Goal: Navigation & Orientation: Find specific page/section

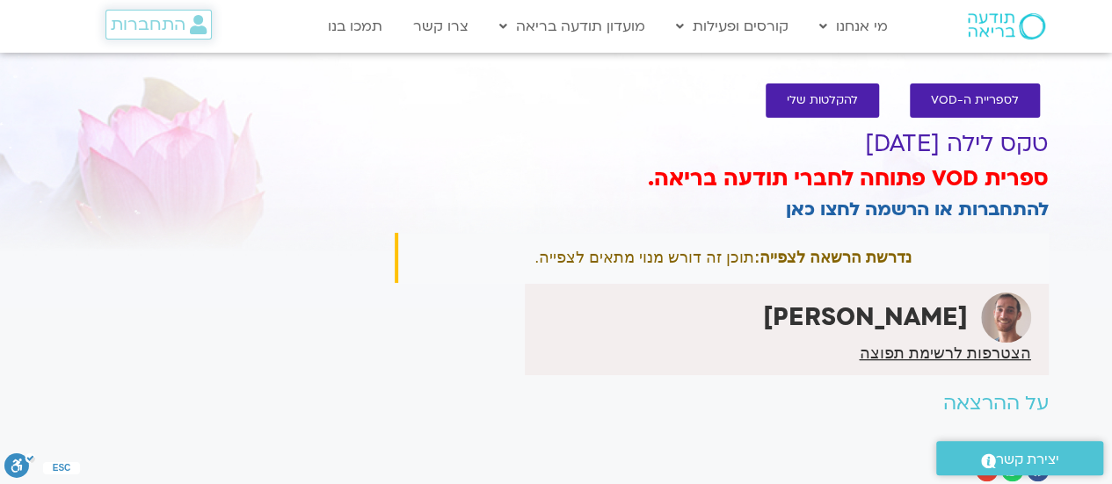
click at [128, 31] on span "התחברות" at bounding box center [148, 24] width 75 height 19
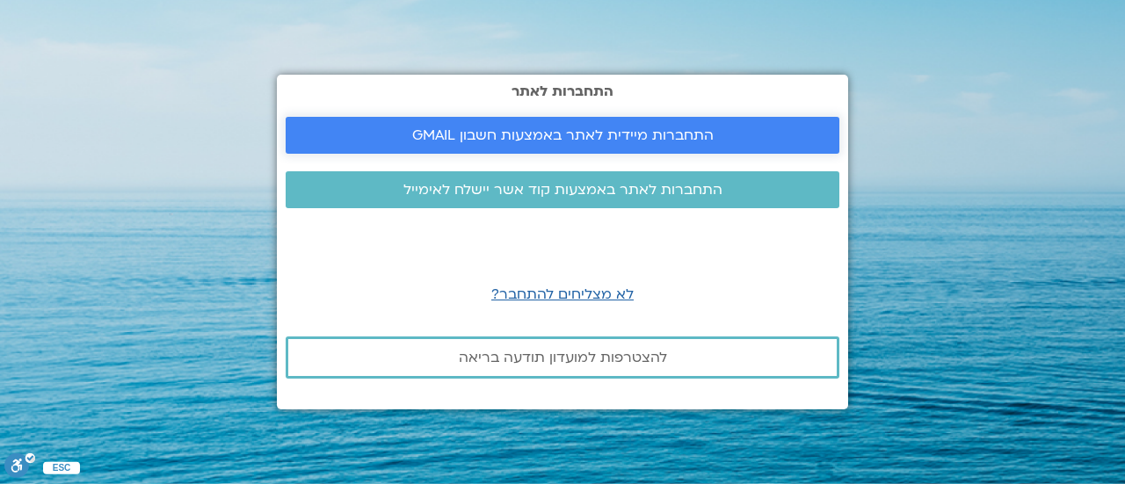
click at [483, 131] on span "התחברות מיידית לאתר באמצעות חשבון GMAIL" at bounding box center [562, 135] width 301 height 16
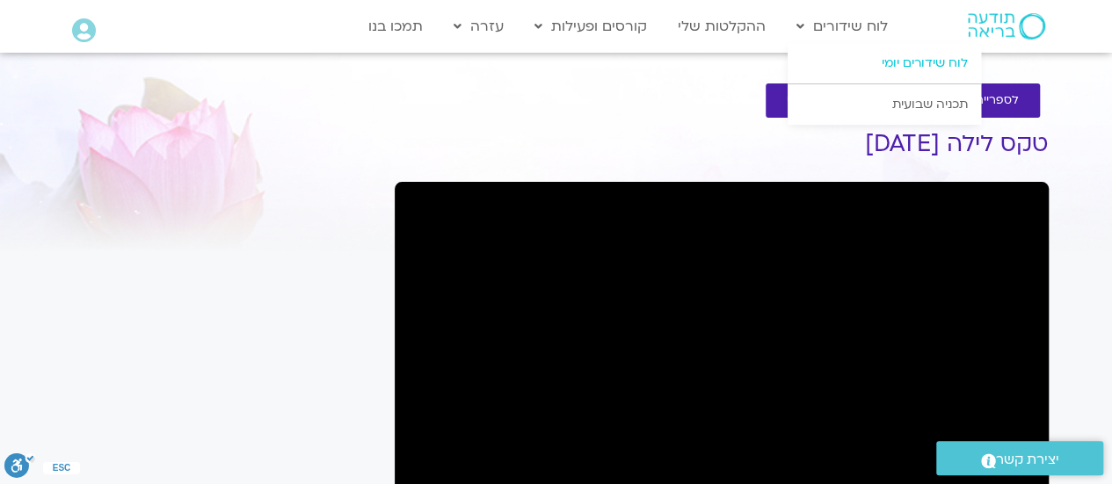
click at [910, 62] on link "לוח שידורים יומי" at bounding box center [883, 63] width 193 height 40
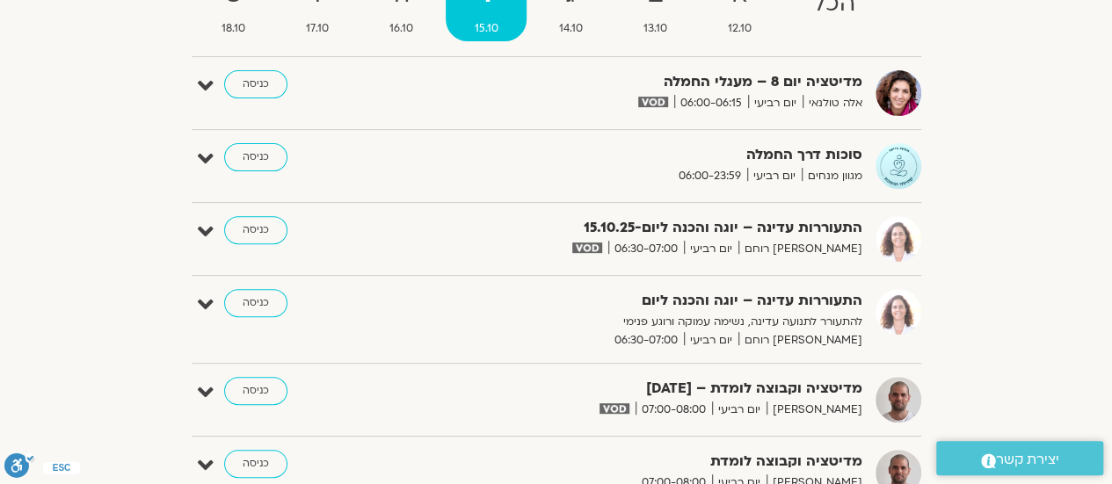
scroll to position [88, 0]
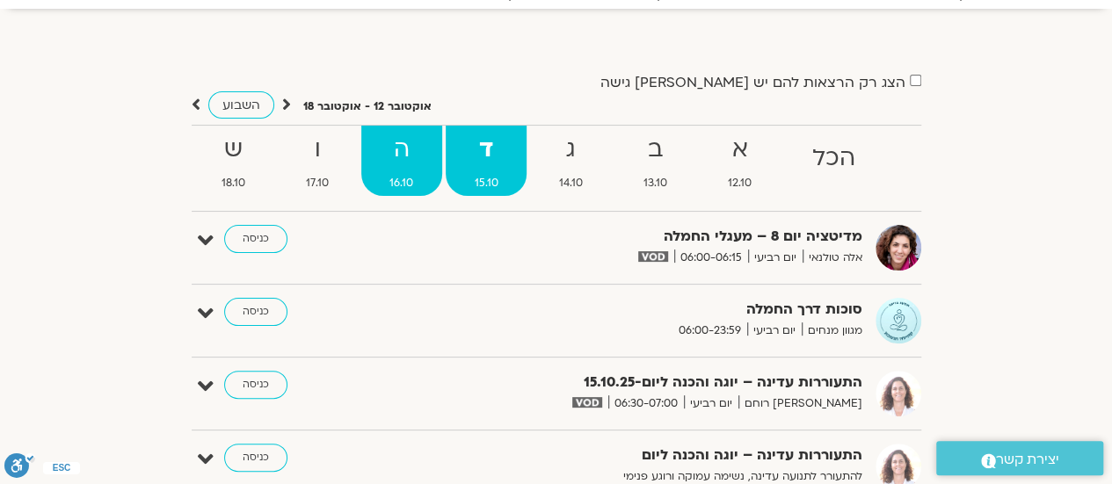
click at [417, 159] on strong "ה" at bounding box center [401, 150] width 81 height 40
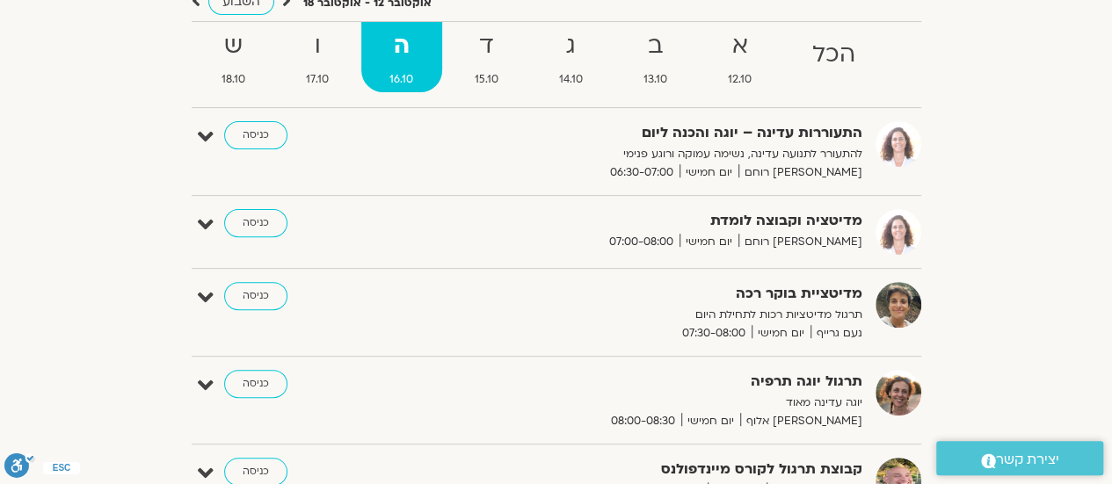
scroll to position [0, 0]
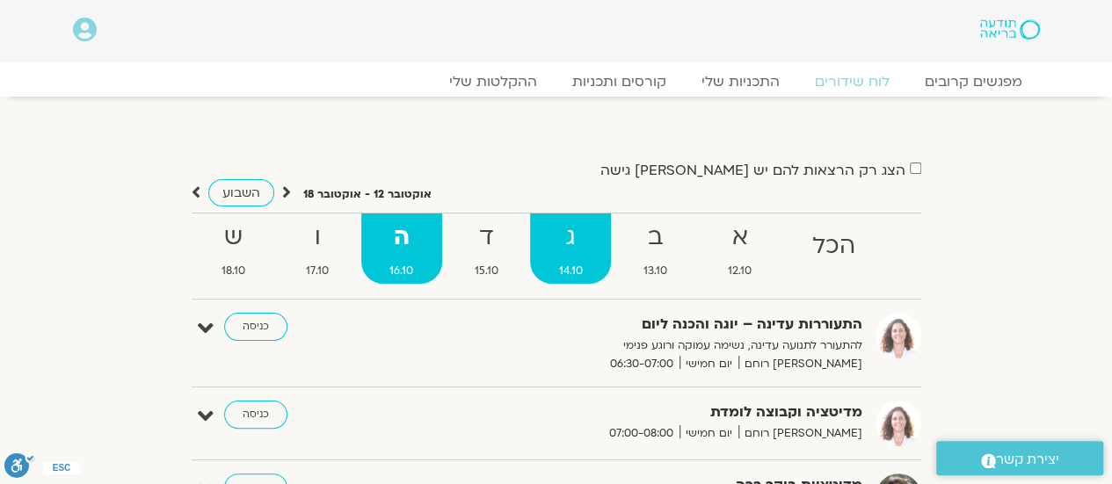
click at [575, 245] on strong "ג" at bounding box center [570, 238] width 81 height 40
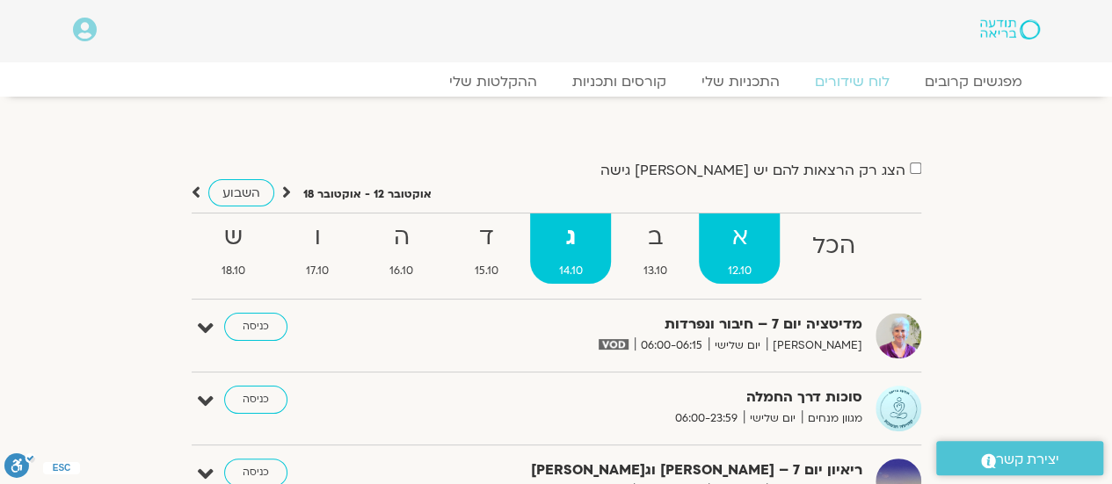
click at [742, 235] on strong "א" at bounding box center [739, 238] width 81 height 40
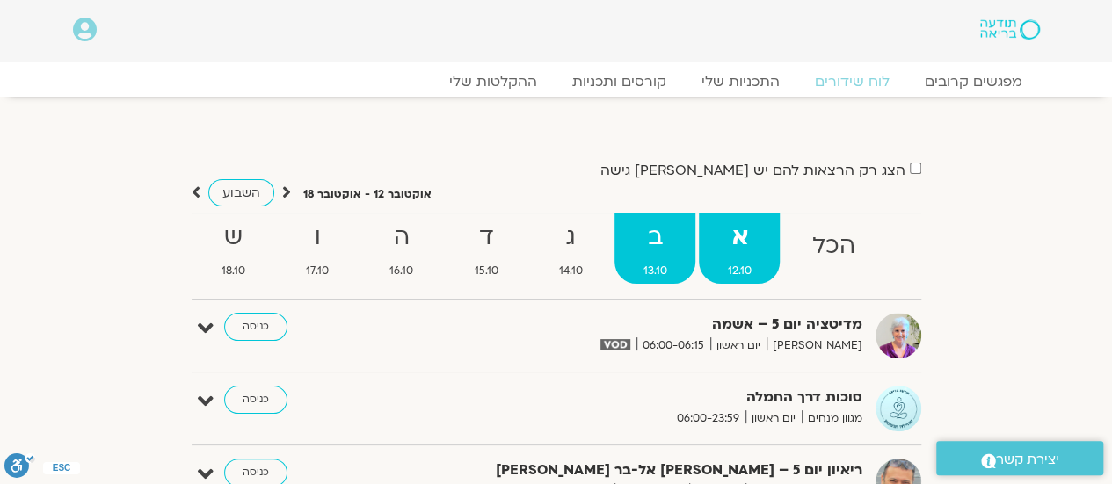
click at [664, 238] on strong "ב" at bounding box center [654, 238] width 81 height 40
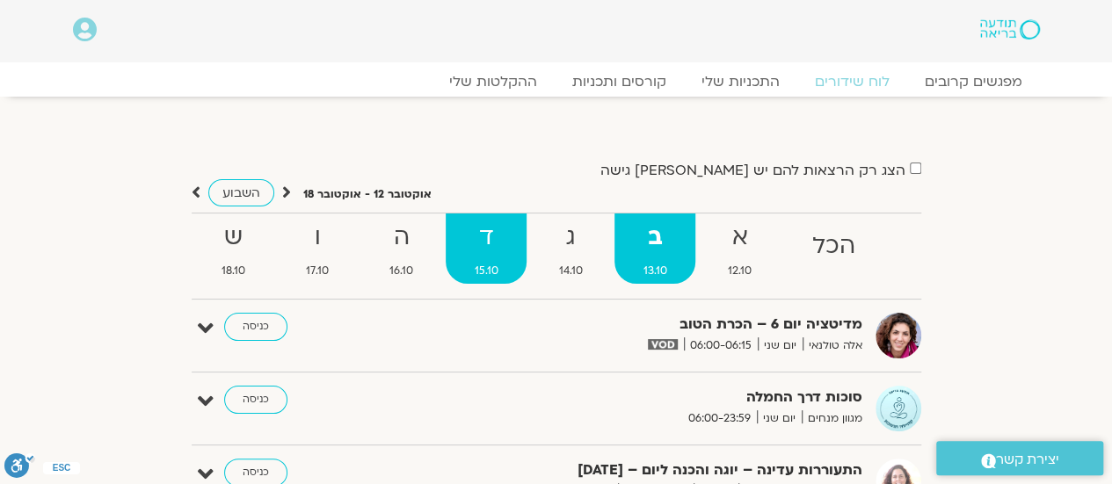
click at [476, 235] on strong "ד" at bounding box center [485, 238] width 81 height 40
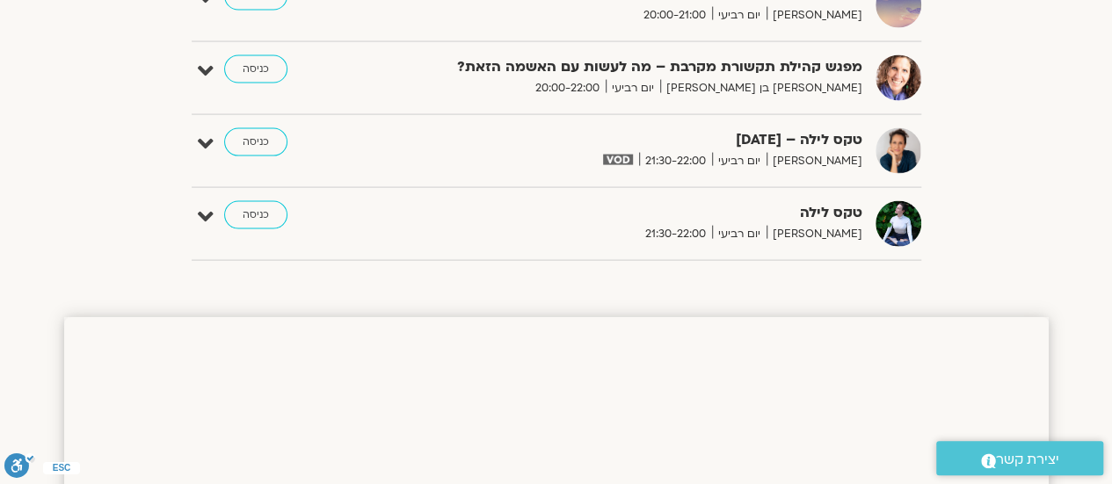
scroll to position [1670, 0]
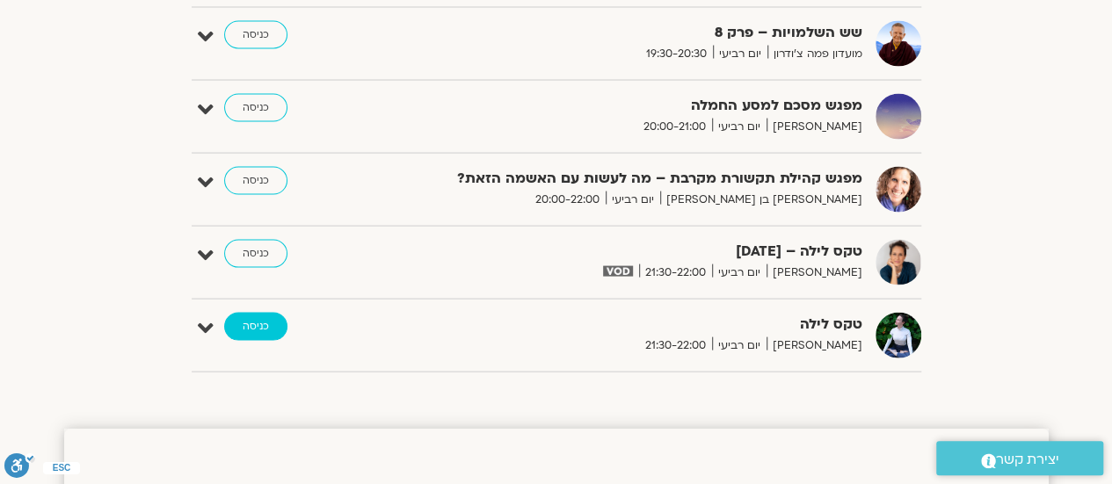
click at [253, 319] on link "כניסה" at bounding box center [255, 327] width 63 height 28
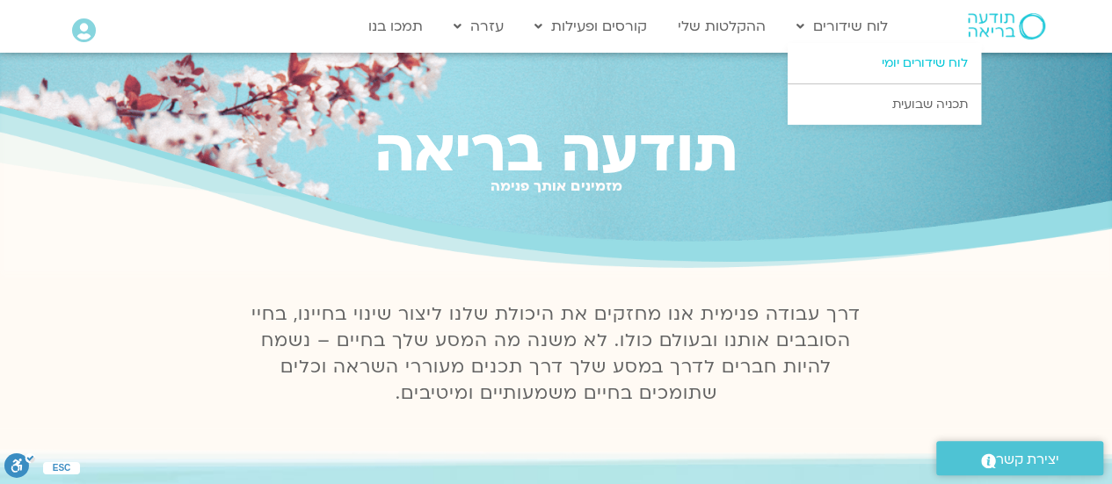
click at [864, 62] on link "לוח שידורים יומי" at bounding box center [883, 63] width 193 height 40
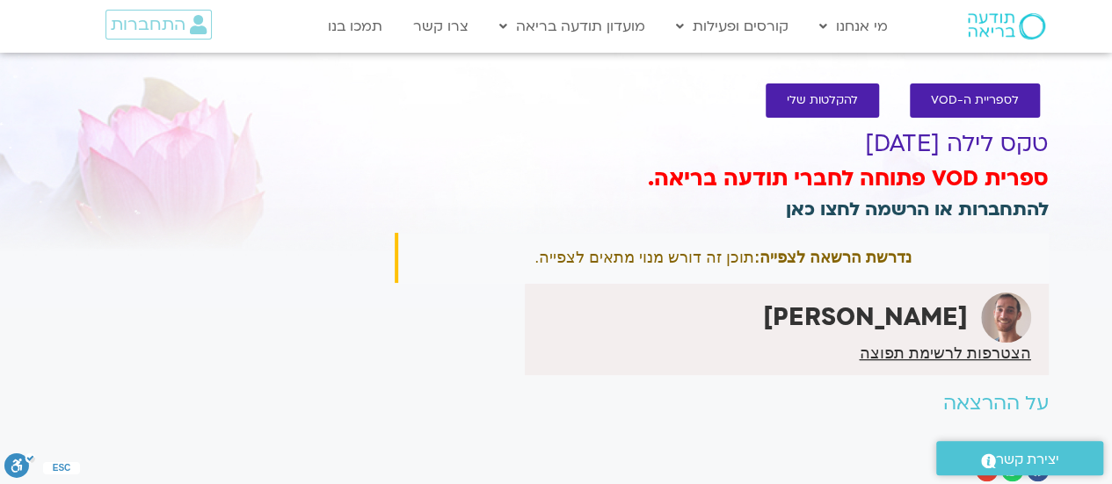
click at [880, 214] on link "להתחברות או הרשמה לחצו כאן" at bounding box center [917, 209] width 263 height 25
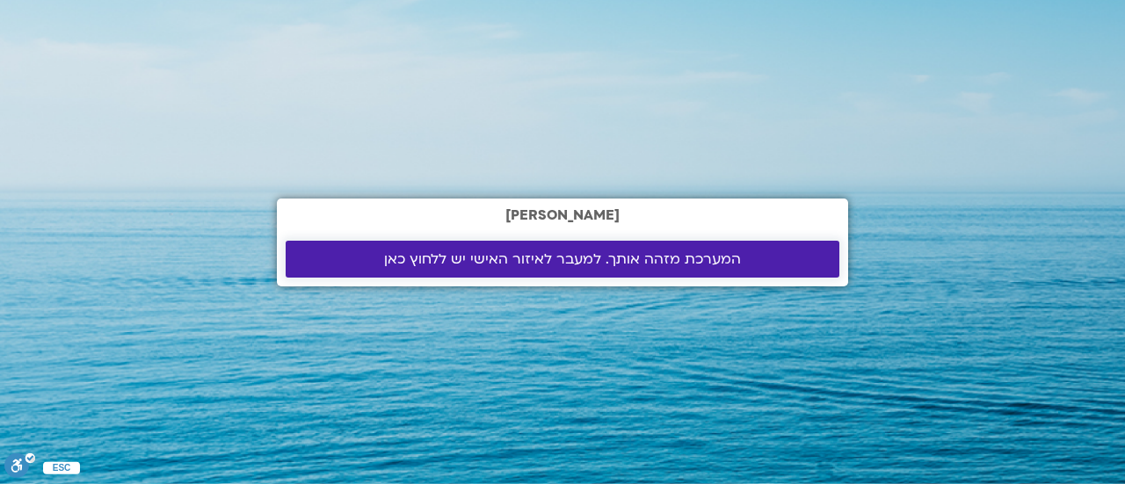
click at [583, 254] on span "המערכת מזהה אותך. למעבר לאיזור האישי יש ללחוץ כאן" at bounding box center [562, 259] width 357 height 16
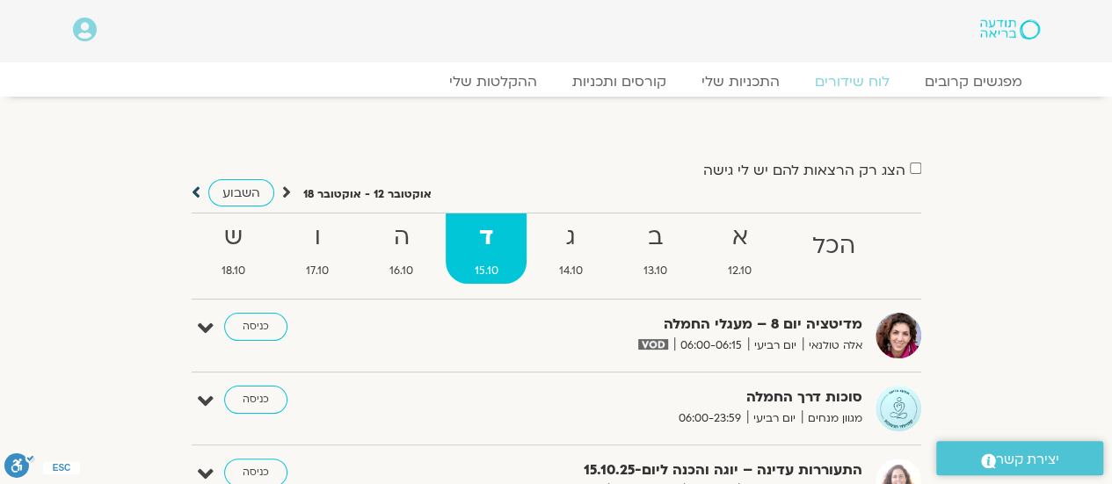
click at [199, 191] on icon at bounding box center [196, 193] width 9 height 18
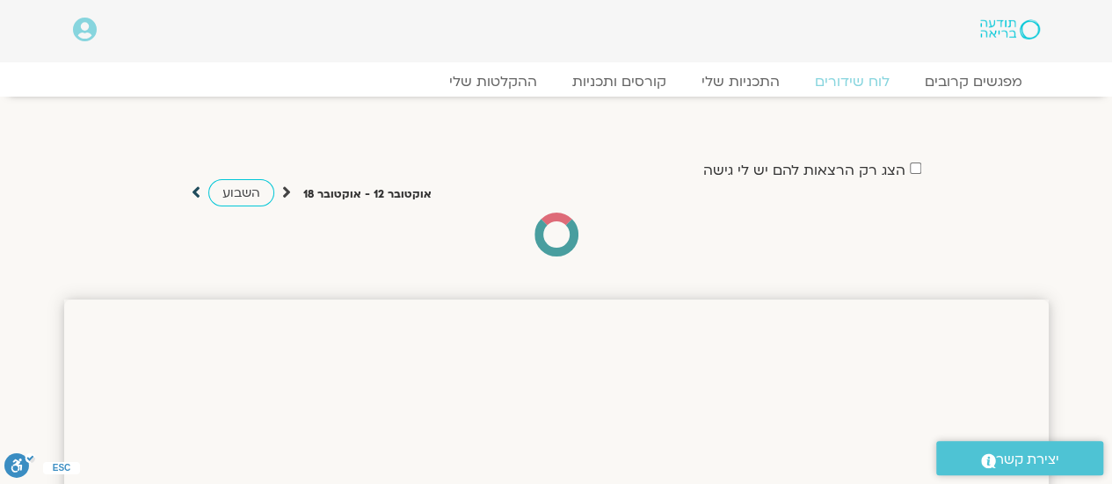
click at [193, 188] on icon at bounding box center [196, 193] width 9 height 18
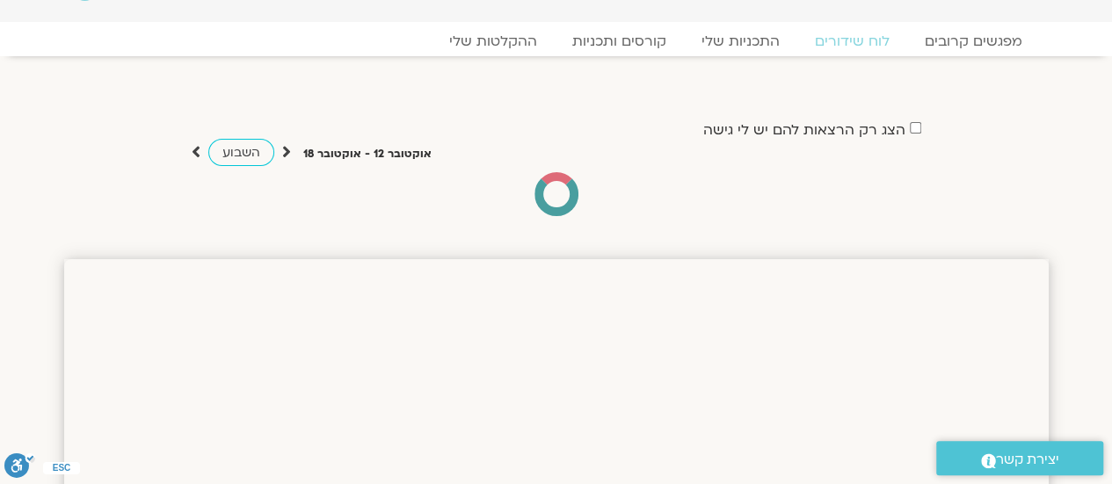
scroll to position [29, 0]
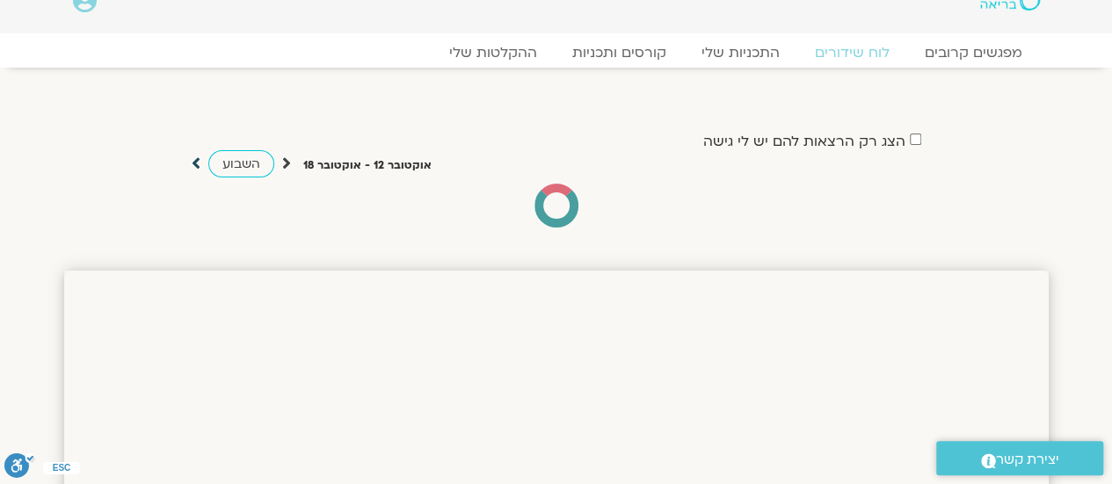
click at [192, 159] on icon at bounding box center [196, 164] width 9 height 18
click at [213, 164] on link "השבוע" at bounding box center [241, 163] width 66 height 27
click at [192, 159] on icon at bounding box center [196, 164] width 9 height 18
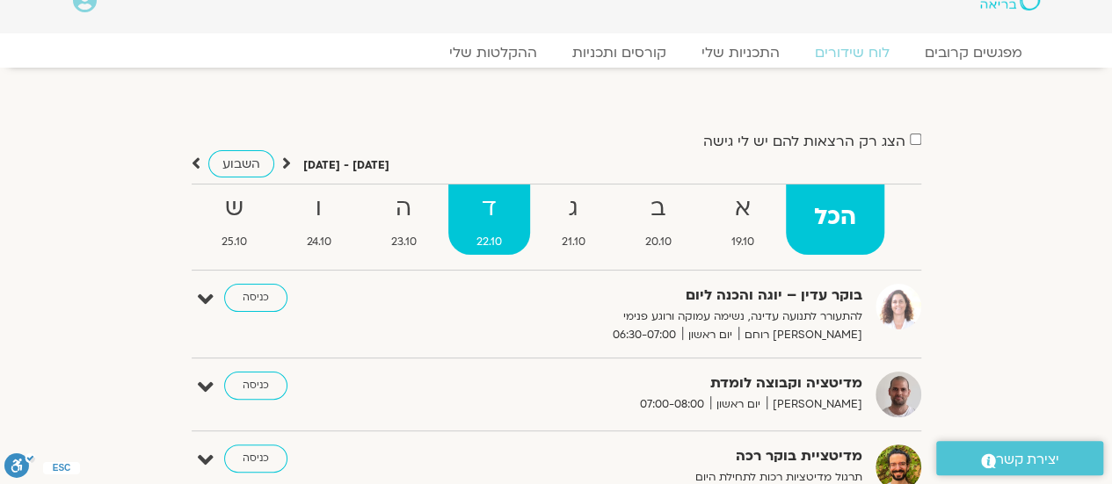
click at [489, 223] on strong "ד" at bounding box center [489, 209] width 82 height 40
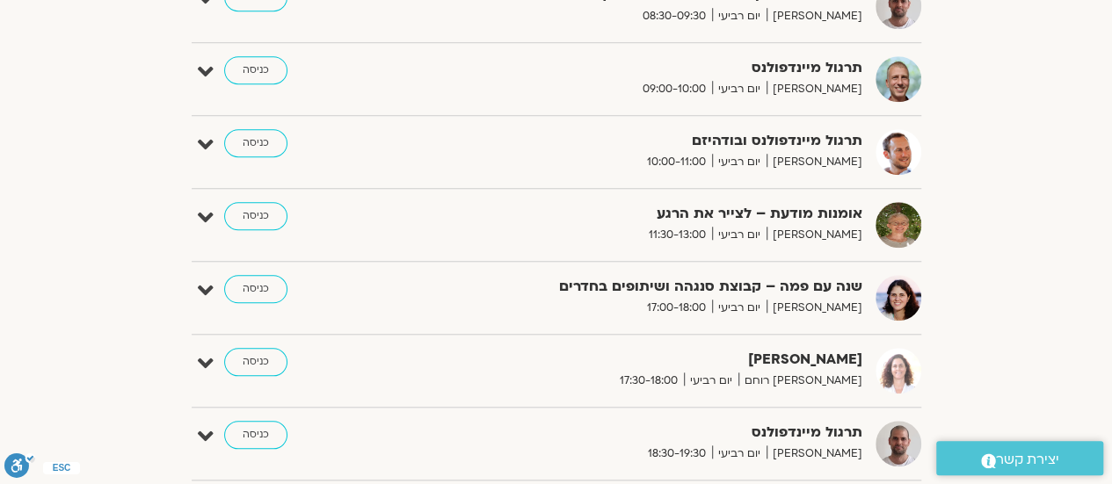
scroll to position [667, 0]
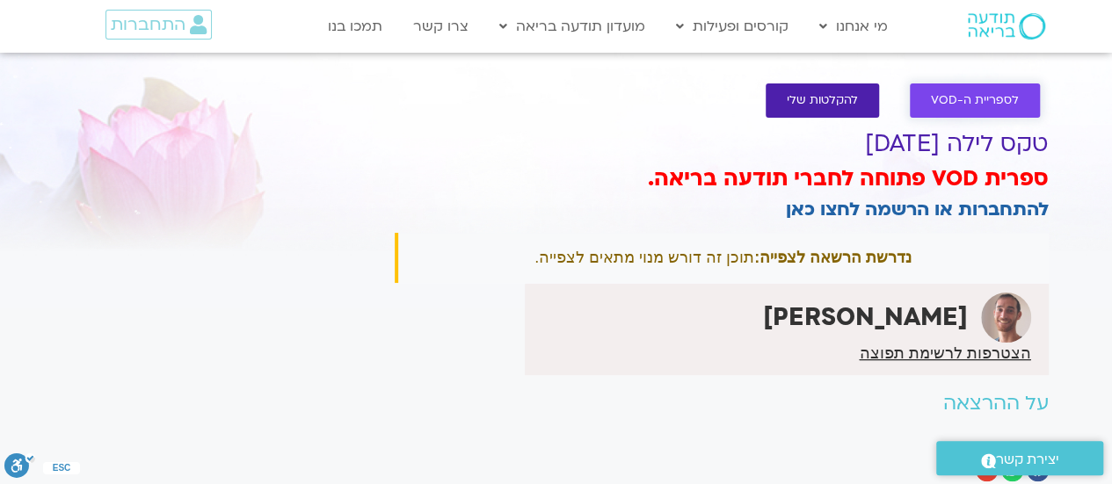
click at [933, 102] on span "לספריית ה-VOD" at bounding box center [975, 100] width 88 height 13
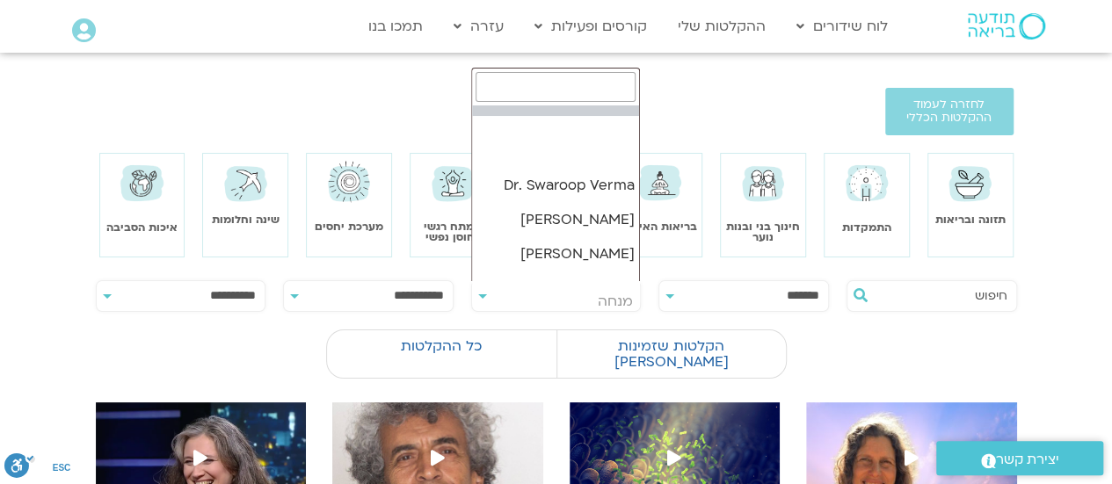
click at [584, 301] on span "מנחה" at bounding box center [556, 301] width 169 height 40
drag, startPoint x: 584, startPoint y: 301, endPoint x: 531, endPoint y: 96, distance: 211.6
click at [531, 96] on input "search" at bounding box center [555, 87] width 160 height 30
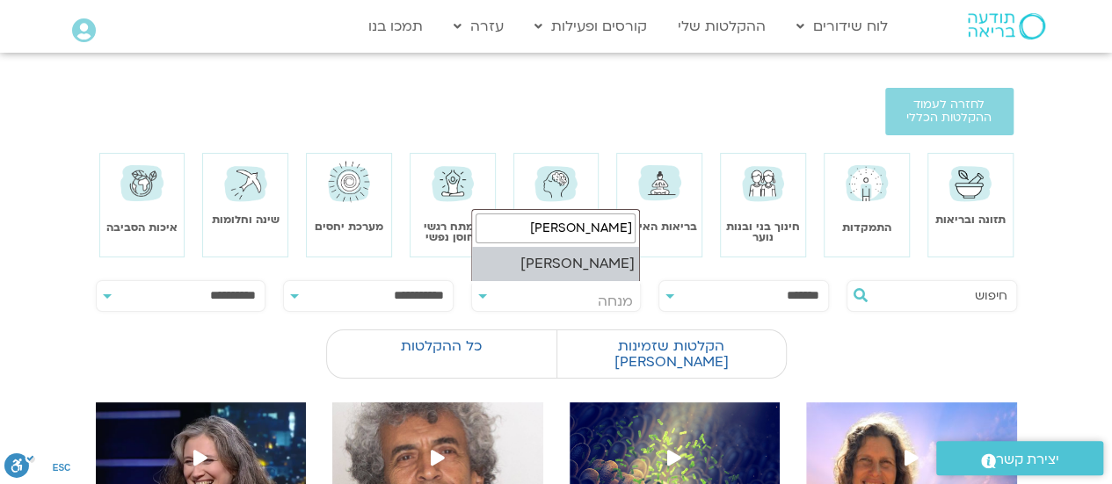
type input "גיורא"
select select "******"
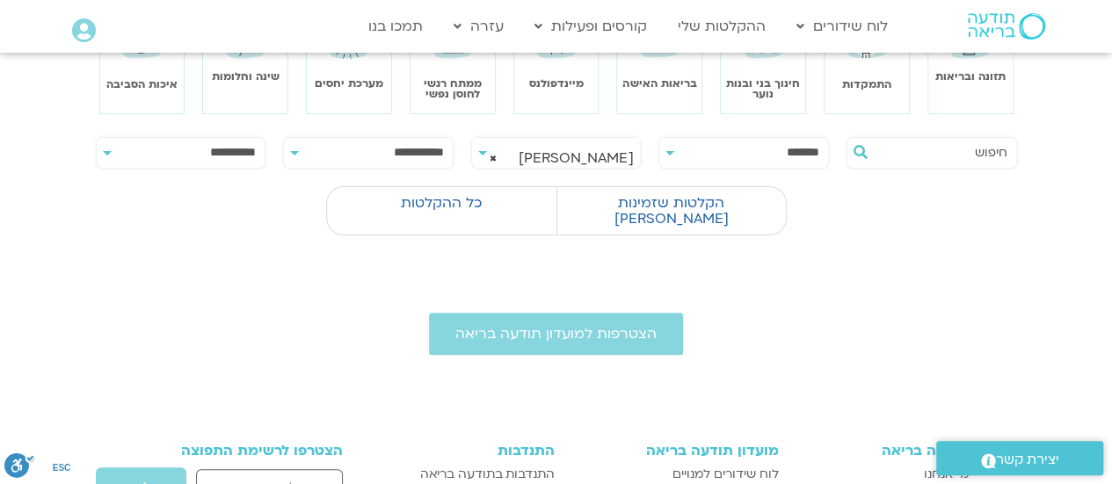
scroll to position [144, 0]
click at [647, 206] on label "הקלטות שזמינות לי" at bounding box center [670, 209] width 229 height 49
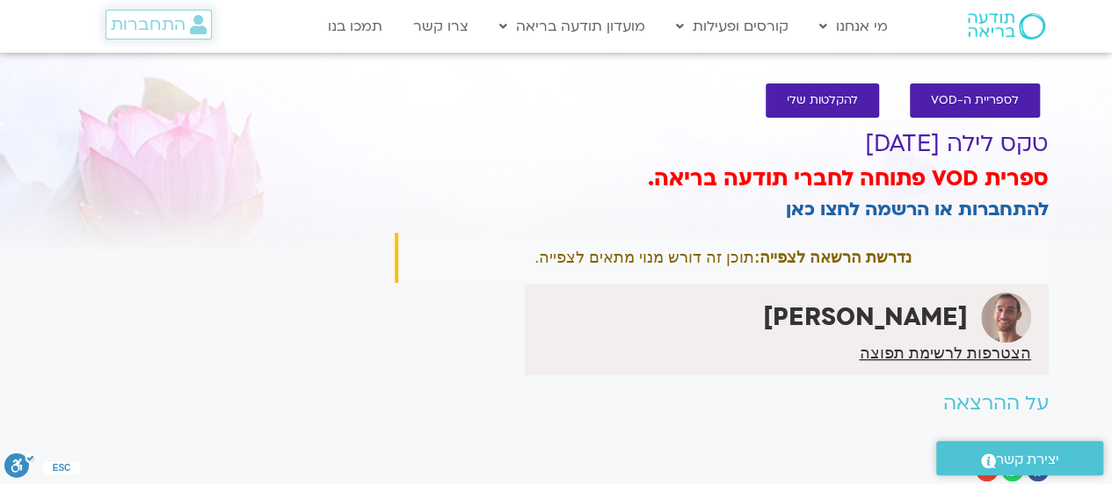
click at [169, 20] on span "התחברות" at bounding box center [148, 24] width 75 height 19
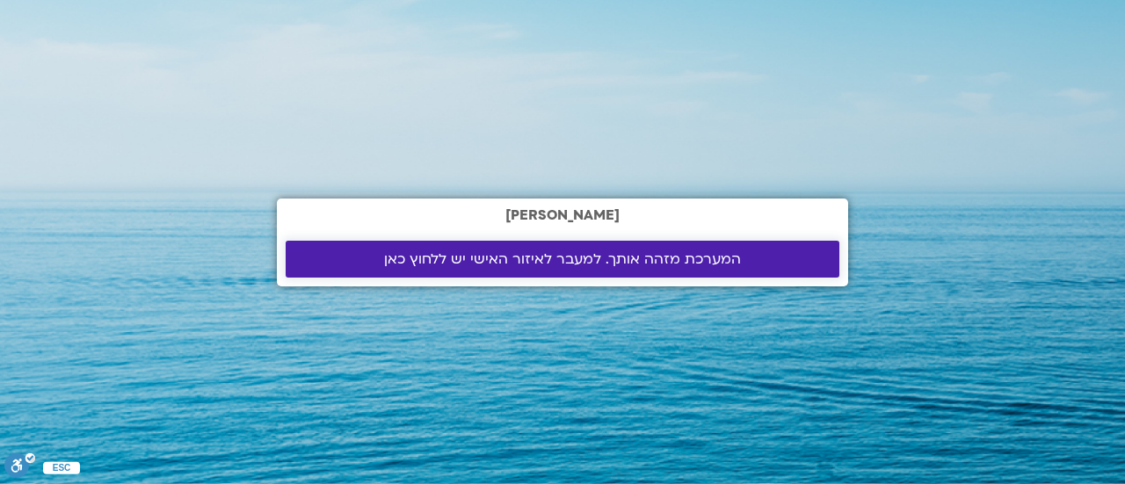
click at [506, 258] on span "המערכת מזהה אותך. למעבר לאיזור האישי יש ללחוץ כאן" at bounding box center [562, 259] width 357 height 16
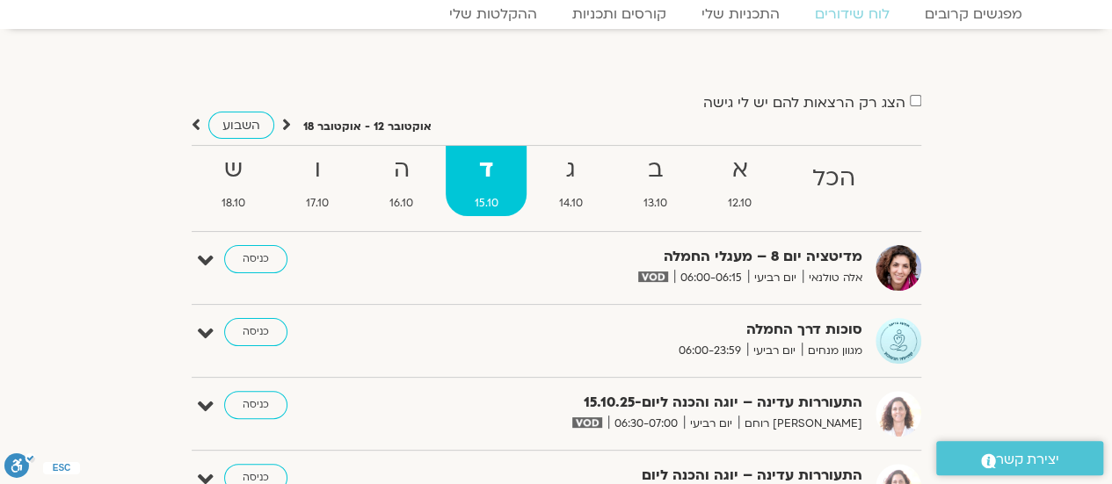
scroll to position [70, 0]
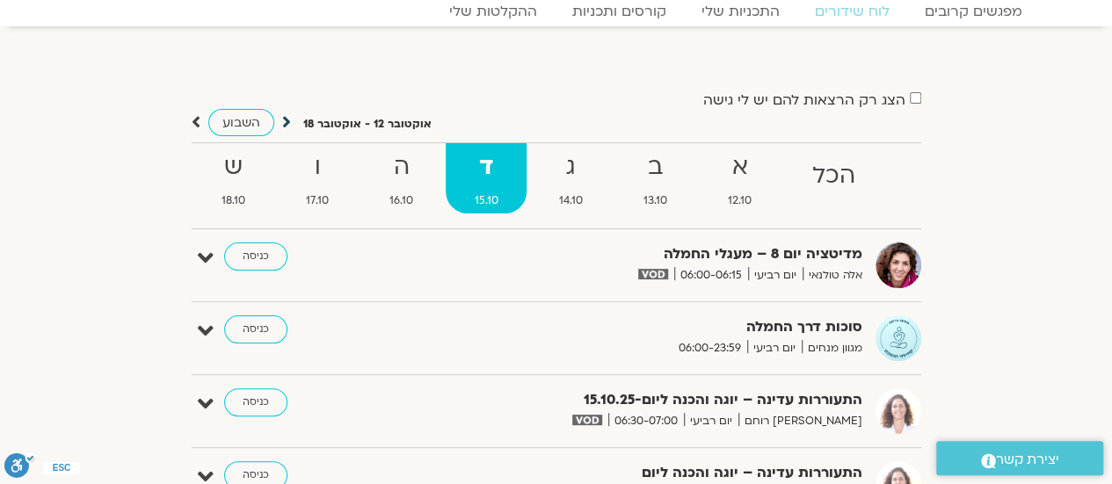
click at [285, 126] on icon at bounding box center [286, 122] width 9 height 18
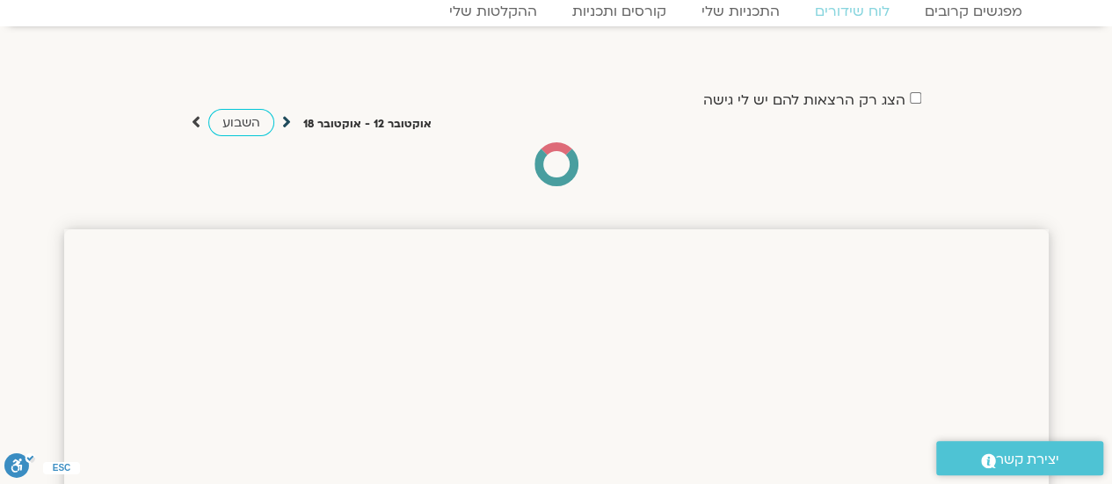
click at [285, 126] on icon at bounding box center [286, 122] width 9 height 18
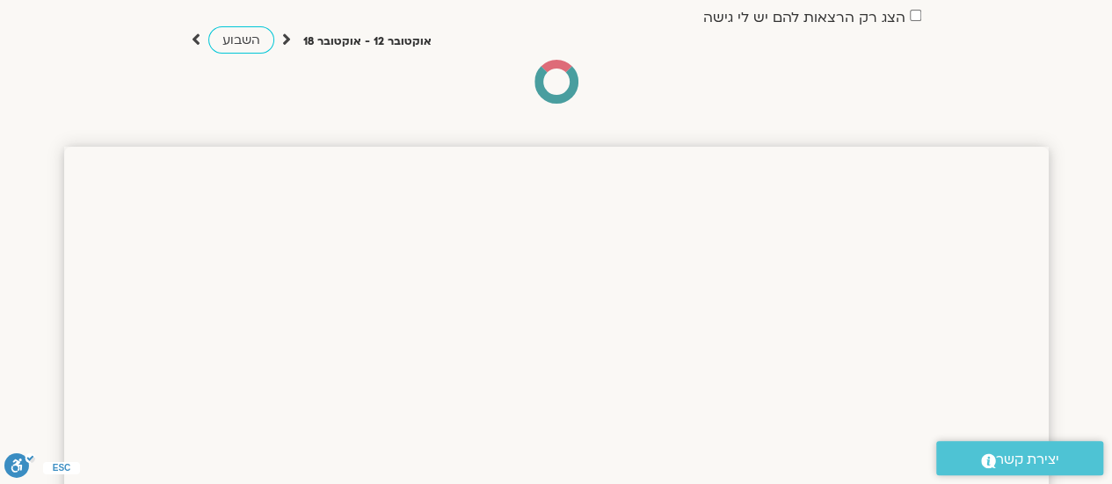
scroll to position [148, 0]
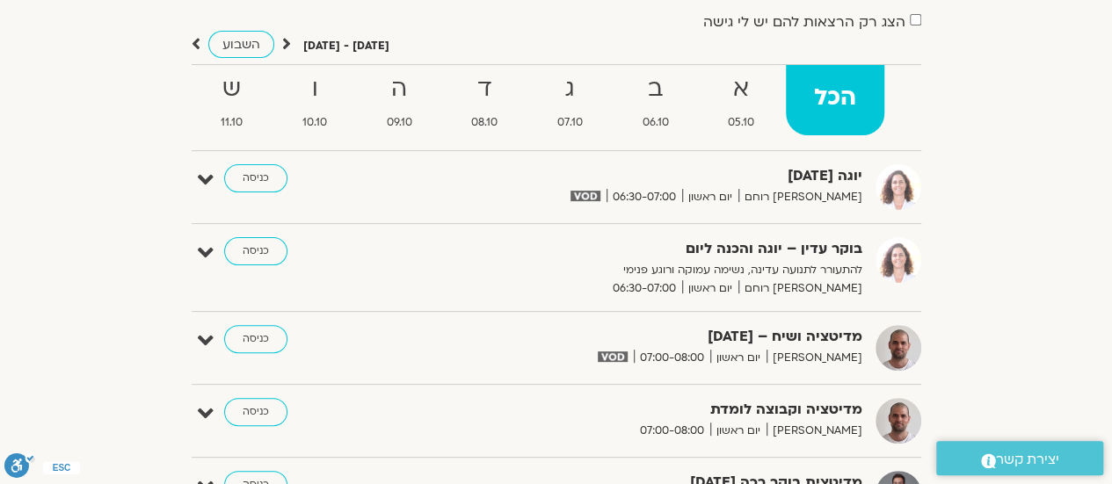
click at [278, 41] on div "השבוע" at bounding box center [241, 44] width 99 height 22
click at [285, 41] on icon at bounding box center [286, 44] width 9 height 18
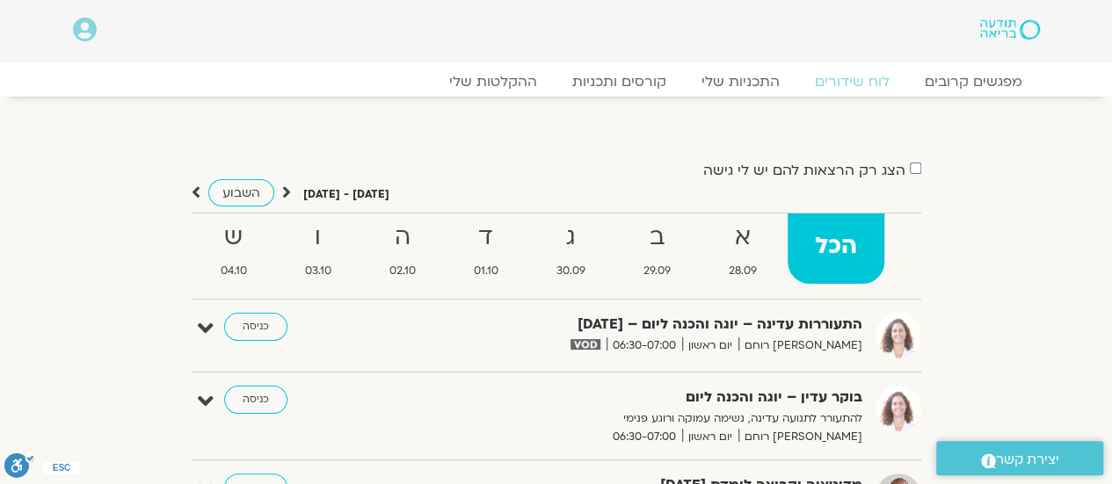
scroll to position [3908, 0]
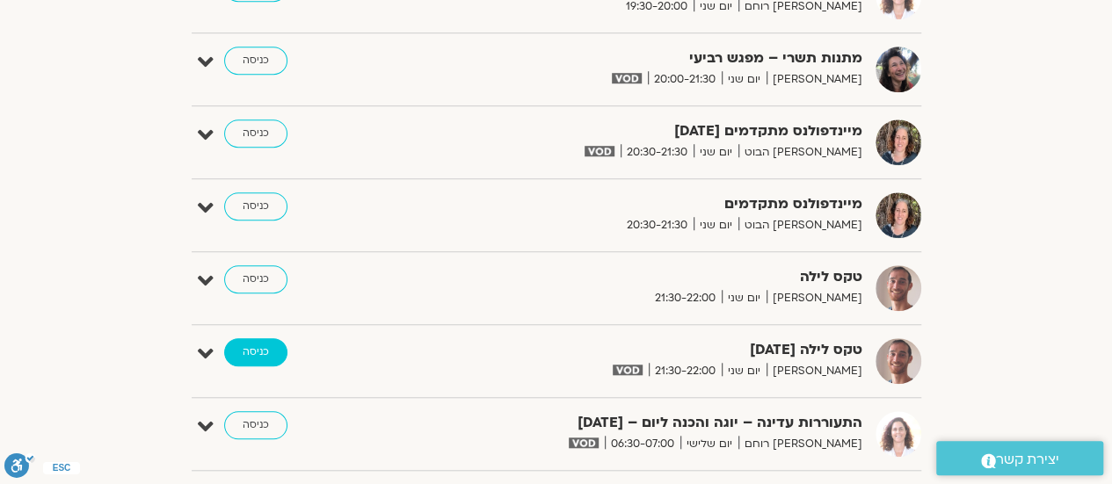
click at [251, 338] on link "כניסה" at bounding box center [255, 352] width 63 height 28
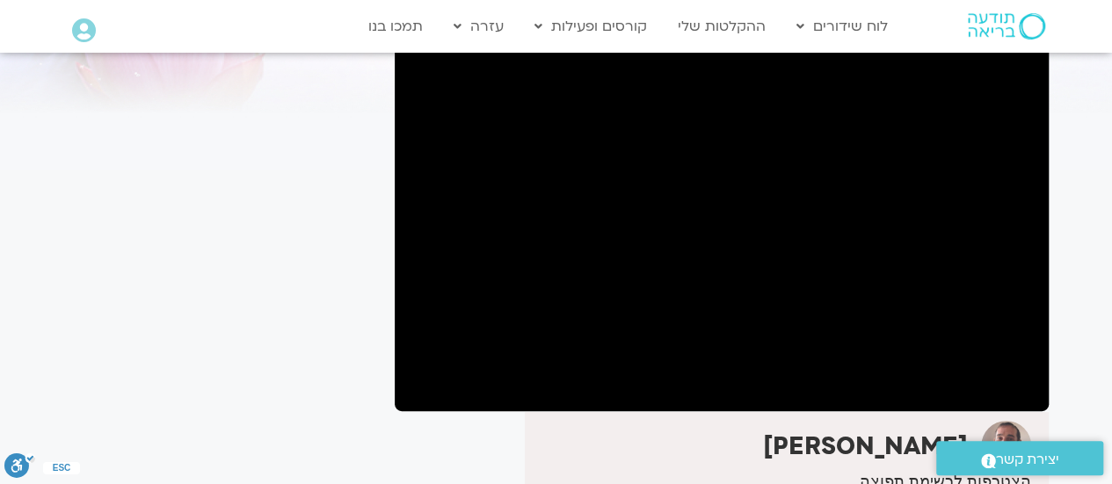
click at [271, 303] on div "It seems we can't find what you're looking for. It seems we can't find what you…" at bounding box center [220, 300] width 330 height 674
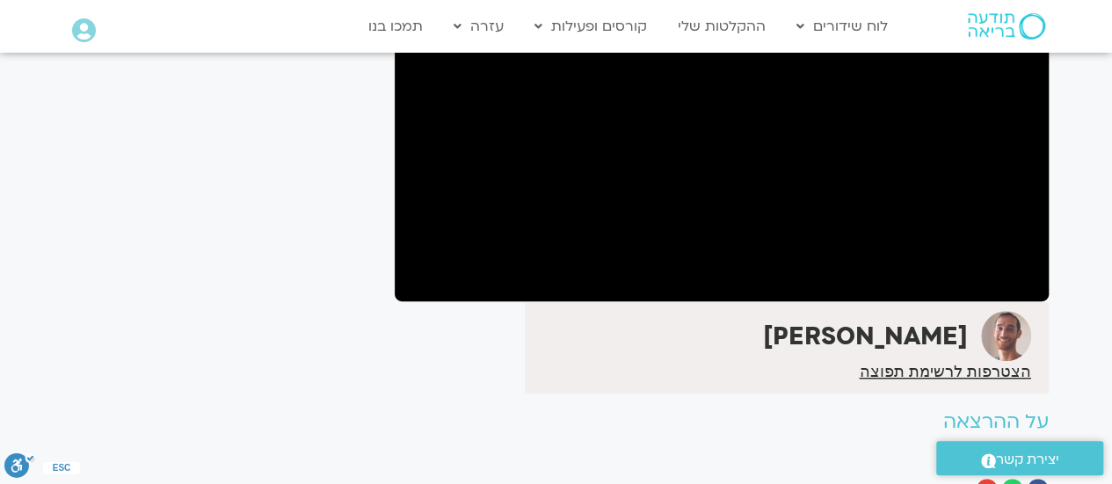
scroll to position [250, 0]
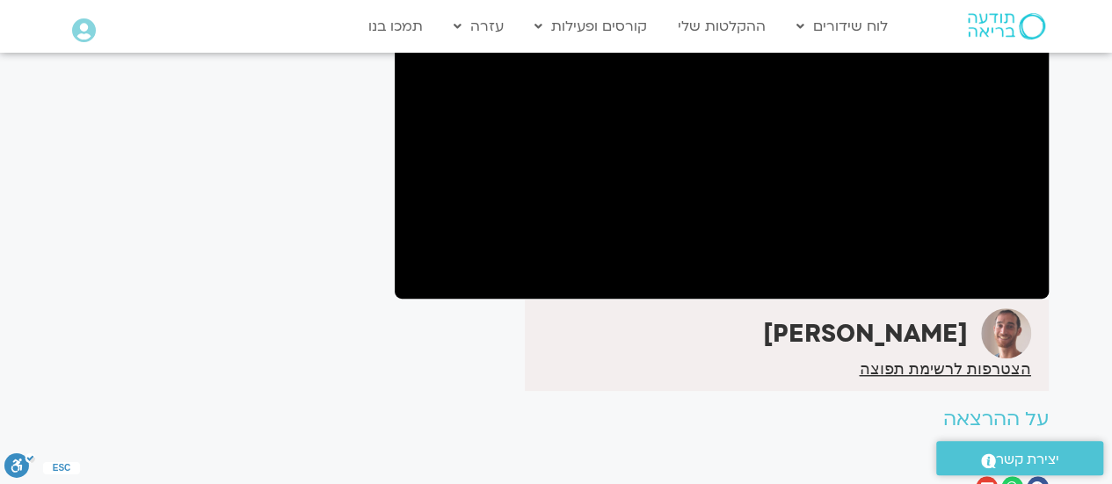
click at [338, 160] on div "It seems we can't find what you're looking for. It seems we can't find what you…" at bounding box center [220, 188] width 330 height 674
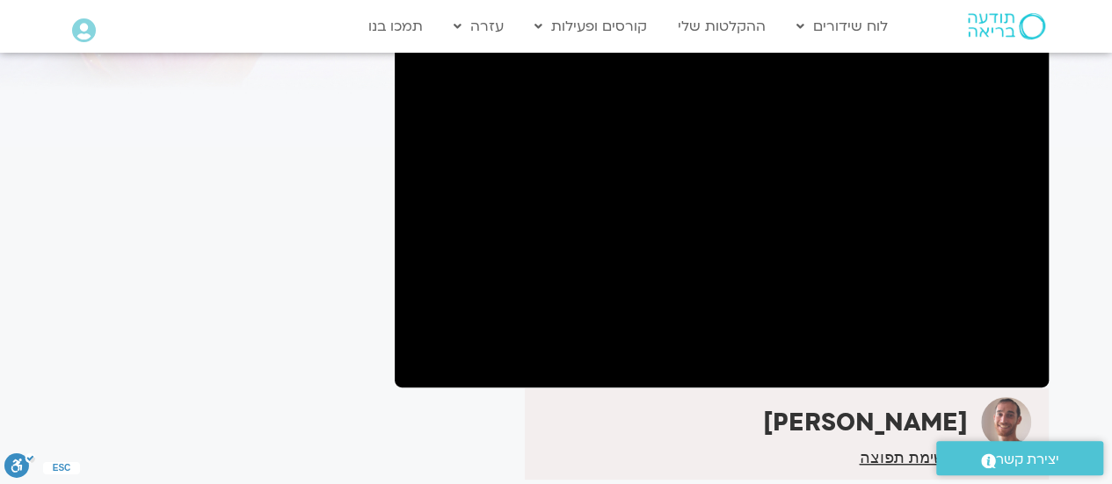
scroll to position [160, 0]
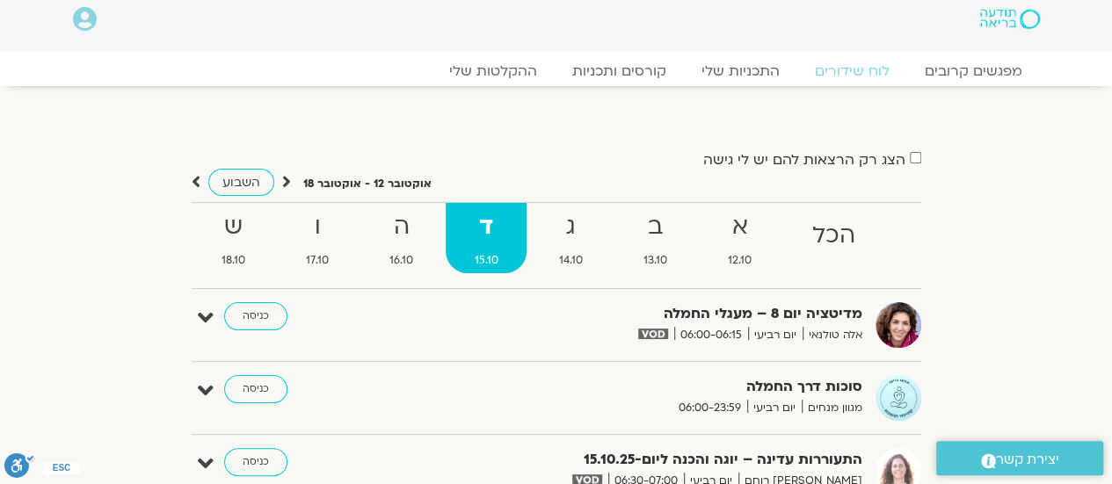
scroll to position [9, 0]
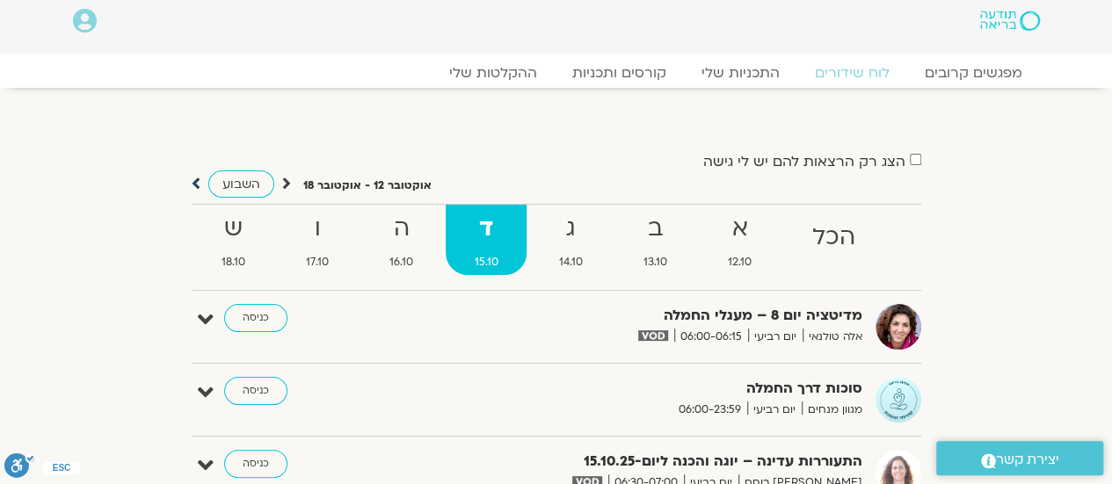
click at [194, 185] on icon at bounding box center [196, 184] width 9 height 18
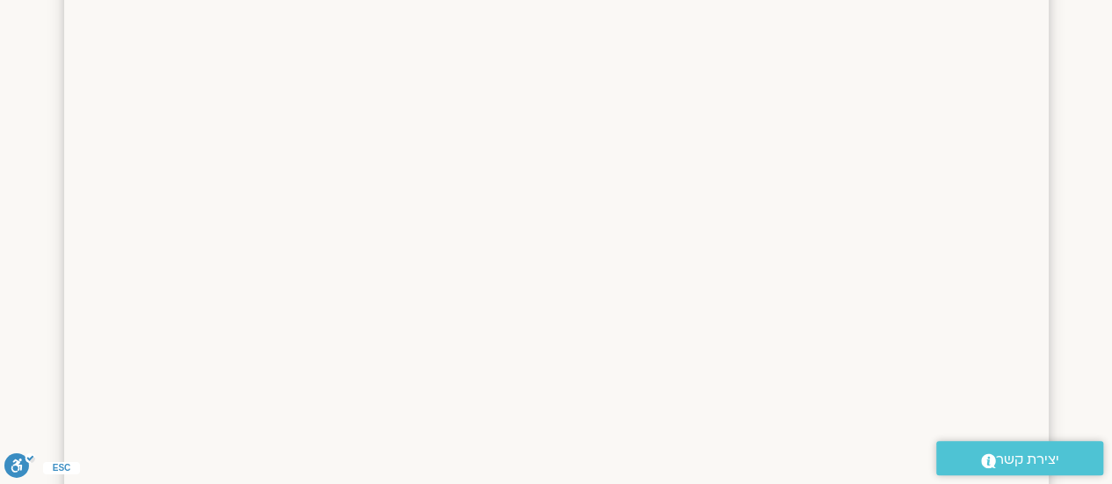
scroll to position [6922, 0]
